Goal: Task Accomplishment & Management: Manage account settings

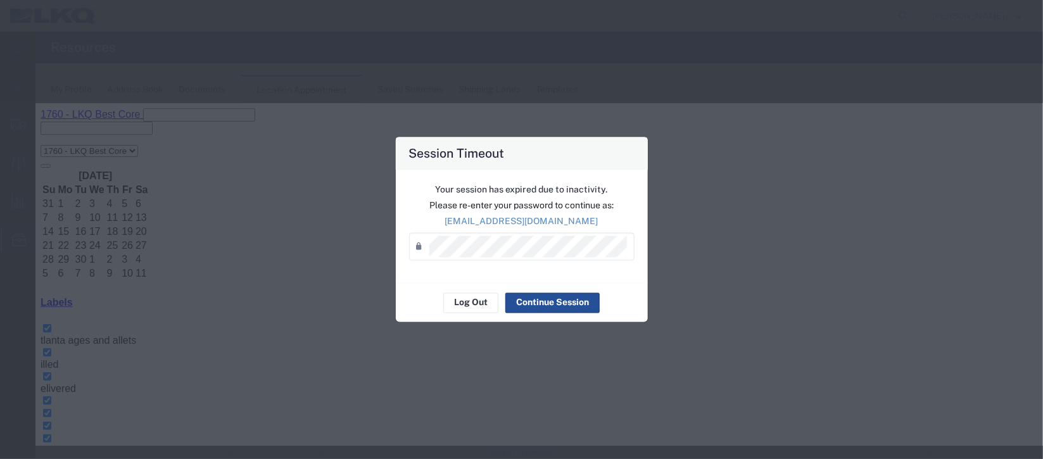
scroll to position [189, 0]
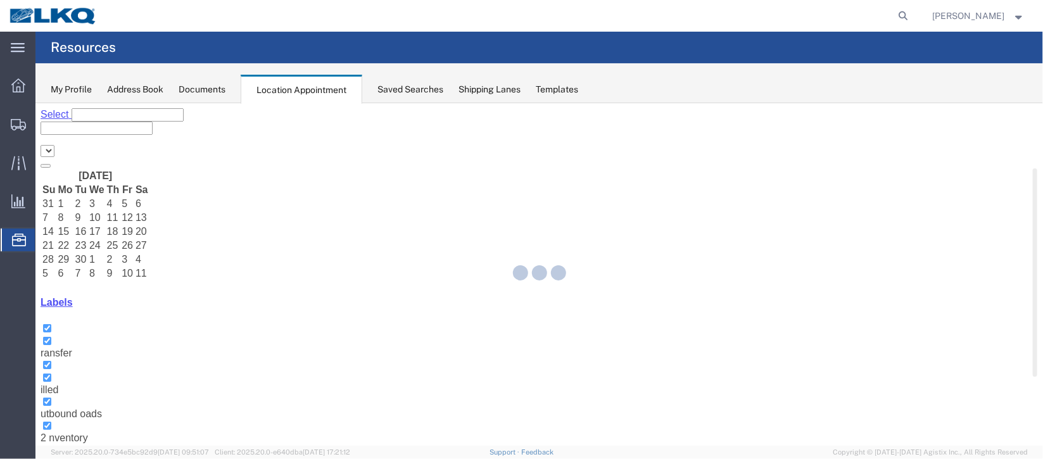
select select "27634"
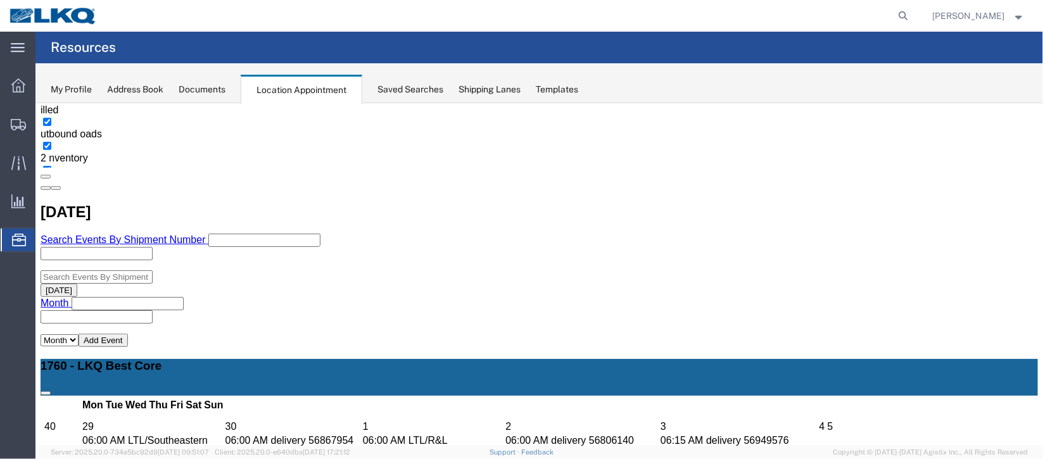
scroll to position [284, 0]
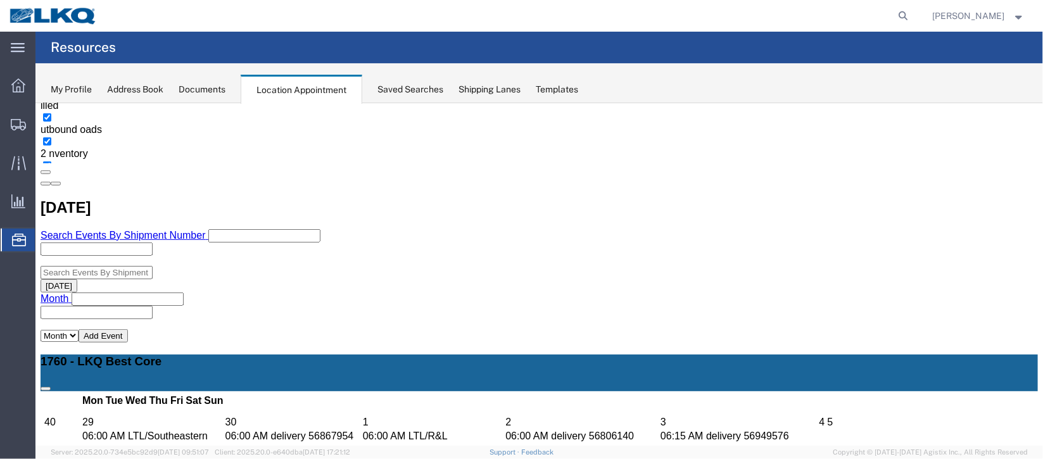
select select "1"
select select "24"
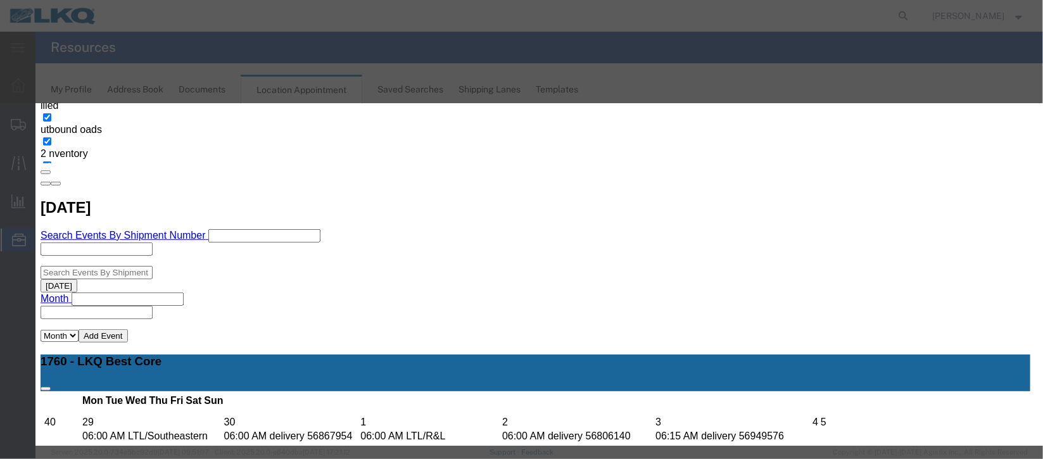
scroll to position [155, 0]
type input "de"
select select "40"
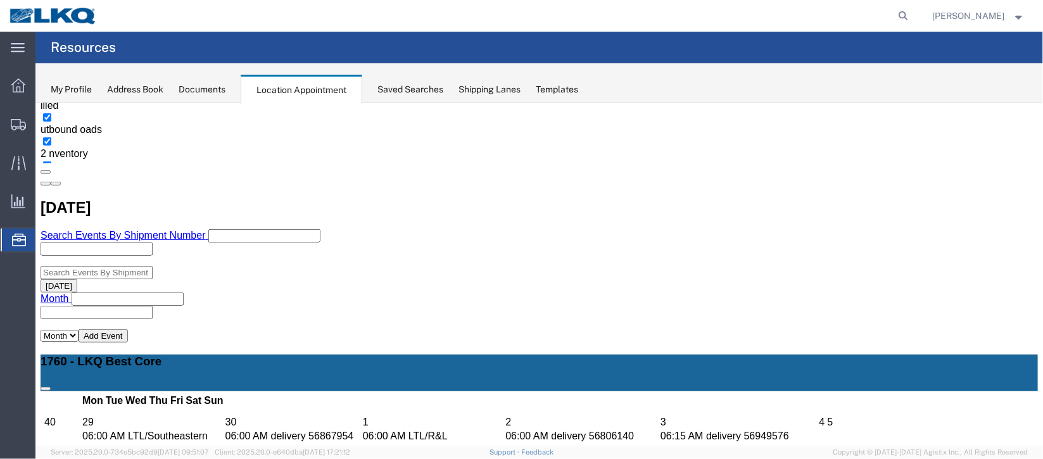
scroll to position [0, 0]
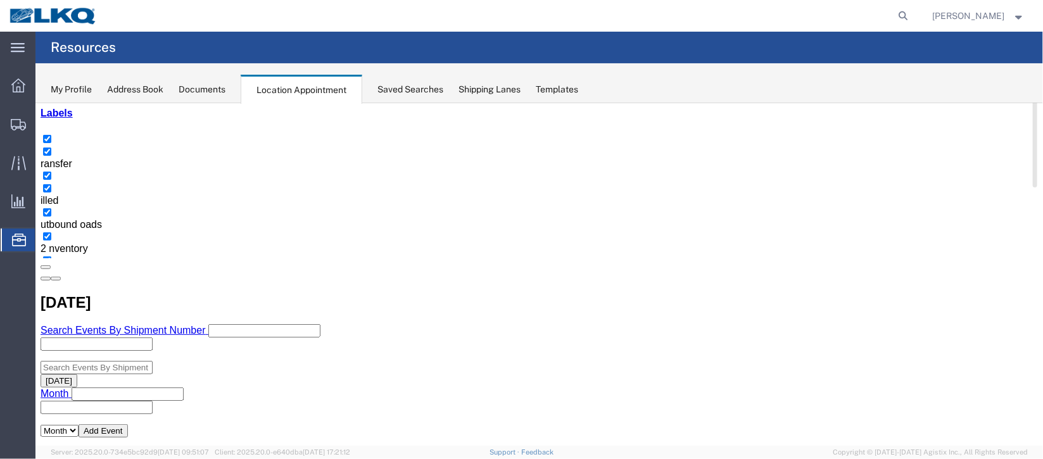
select select "1"
select select "24"
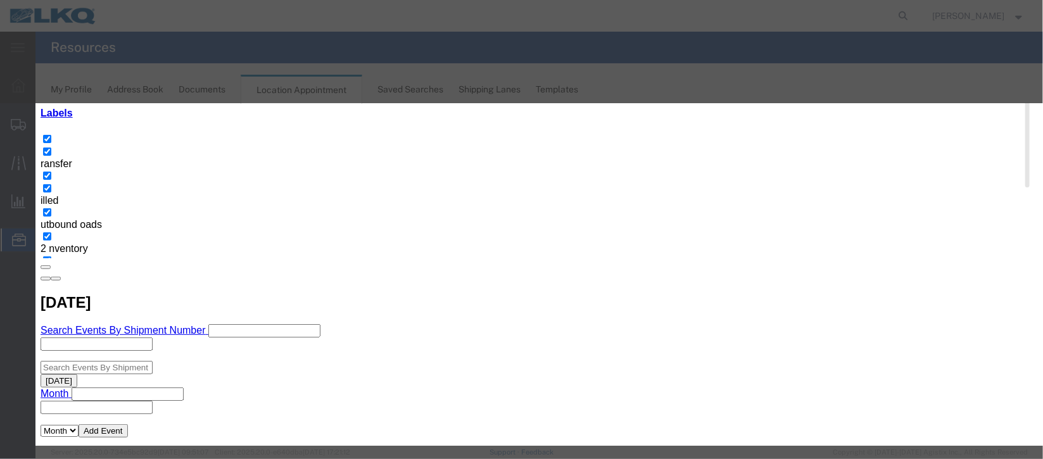
scroll to position [155, 0]
type input "de"
select select "40"
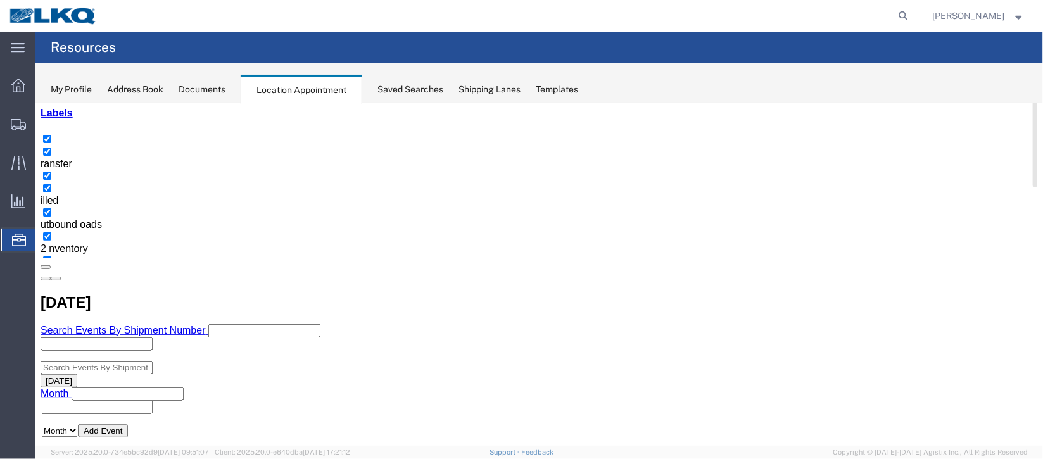
scroll to position [0, 0]
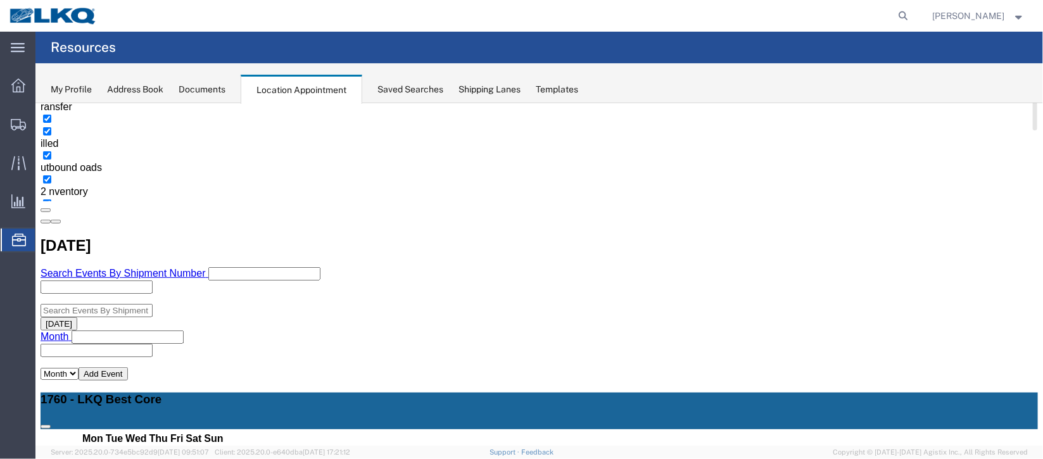
scroll to position [284, 0]
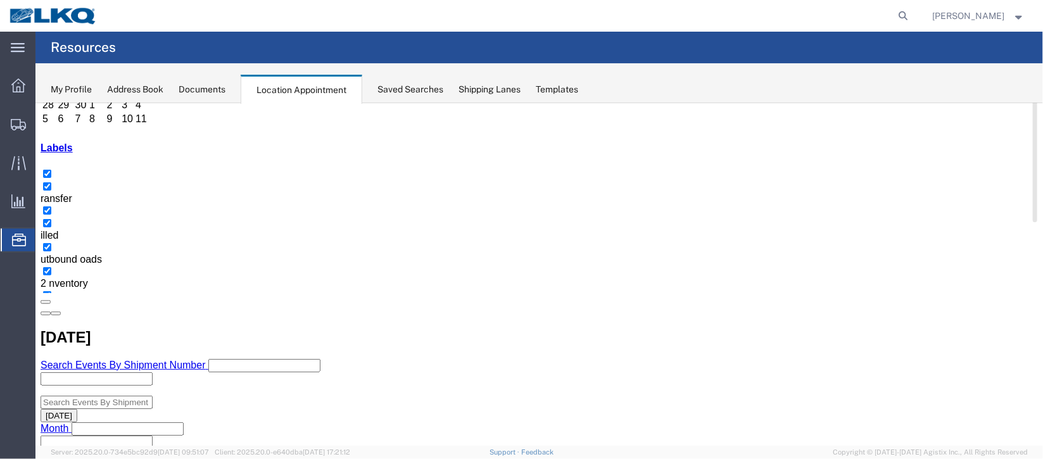
scroll to position [189, 0]
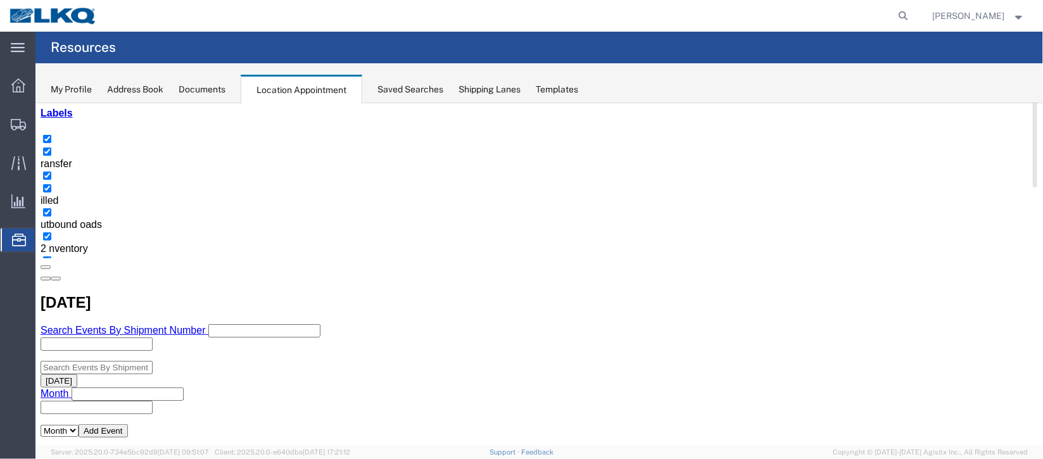
select select "1"
select select "22"
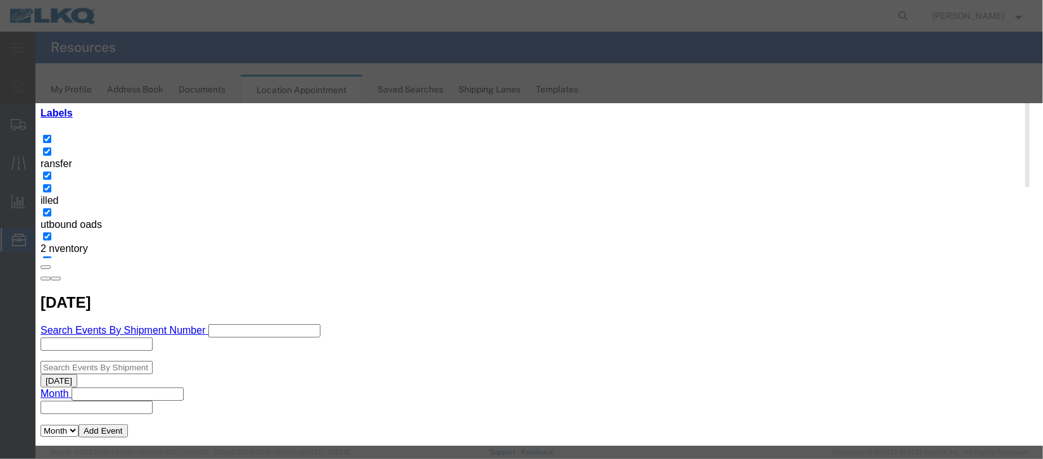
scroll to position [155, 0]
type input "de"
select select "40"
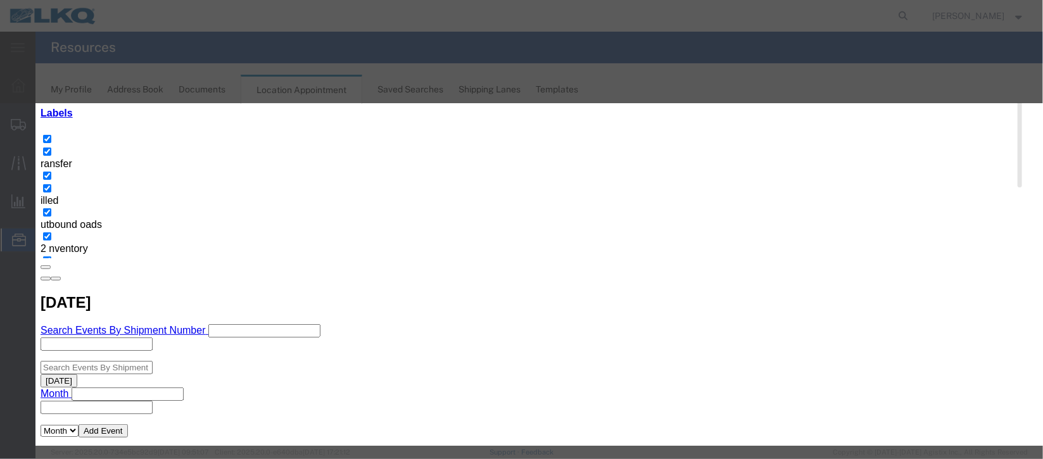
scroll to position [0, 0]
